Goal: Find contact information: Find contact information

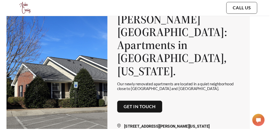
scroll to position [3, 0]
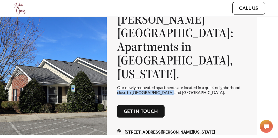
drag, startPoint x: 117, startPoint y: 86, endPoint x: 166, endPoint y: 86, distance: 48.8
click at [166, 86] on p "Our newly renovated apartments are located in a quiet neighborhood close to [GE…" at bounding box center [182, 90] width 130 height 10
copy p "close to Augusta and Aiken"
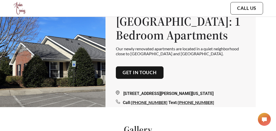
scroll to position [26, 0]
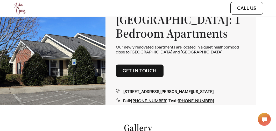
click at [158, 65] on button "Get in touch" at bounding box center [140, 71] width 48 height 12
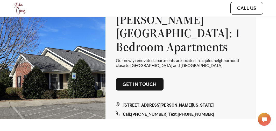
scroll to position [13, 0]
